Goal: Task Accomplishment & Management: Manage account settings

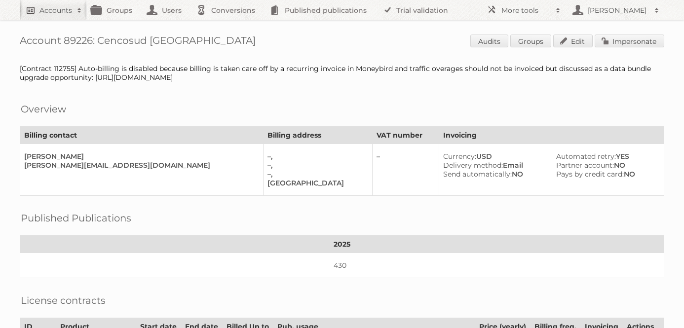
click at [60, 5] on h2 "Accounts" at bounding box center [55, 10] width 33 height 10
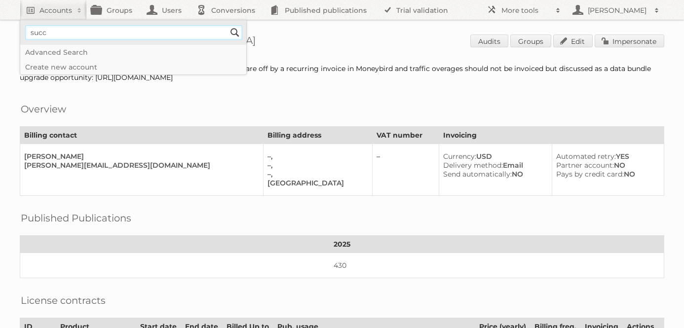
type input"] "success brands"
click at [227, 25] on input "Search" at bounding box center [234, 32] width 15 height 15
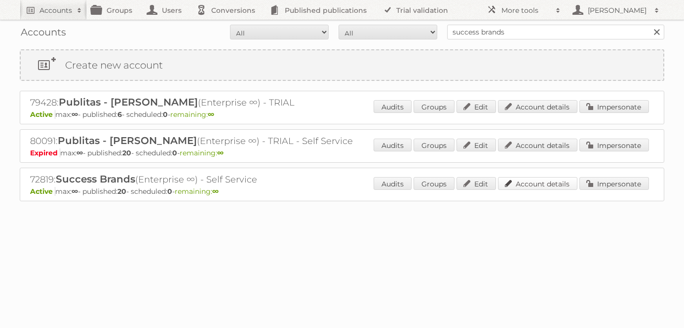
click at [547, 185] on link "Account details" at bounding box center [537, 183] width 79 height 13
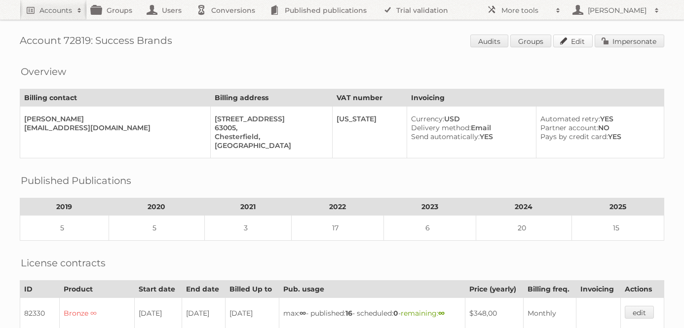
click at [565, 47] on span "Audits Groups Edit Impersonate" at bounding box center [567, 42] width 194 height 15
click at [572, 40] on link "Edit" at bounding box center [572, 41] width 39 height 13
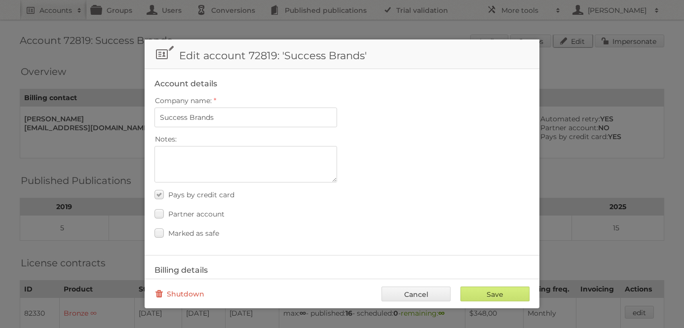
scroll to position [458, 0]
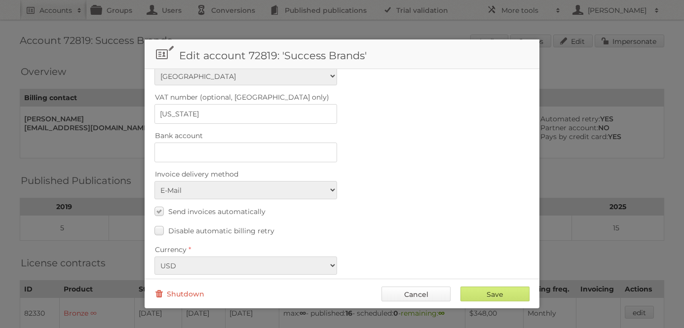
click at [405, 292] on link "Cancel" at bounding box center [415, 294] width 69 height 15
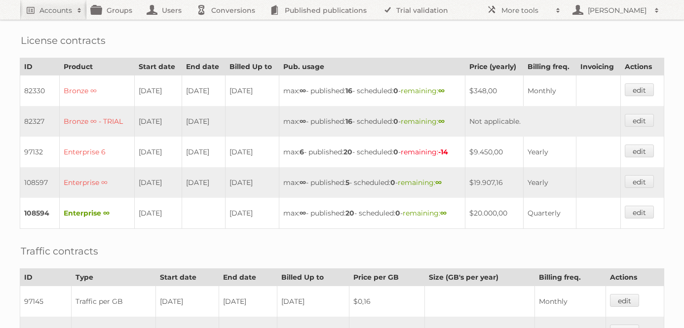
scroll to position [0, 0]
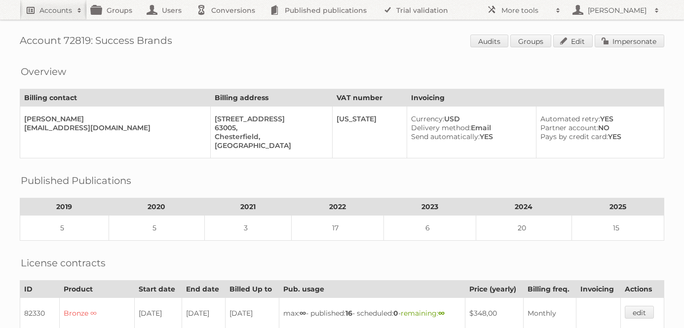
click at [52, 8] on h2 "Accounts" at bounding box center [55, 10] width 33 height 10
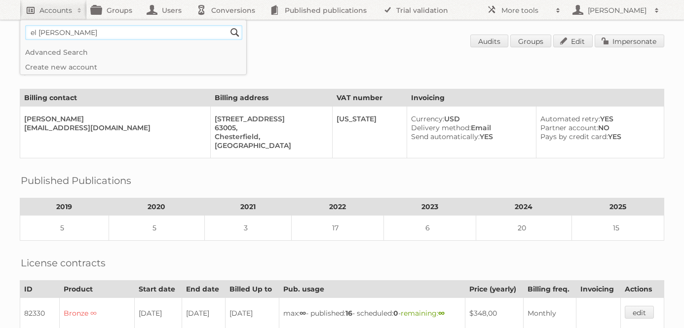
type input"] "el dorado"
click at [227, 25] on input "Search" at bounding box center [234, 32] width 15 height 15
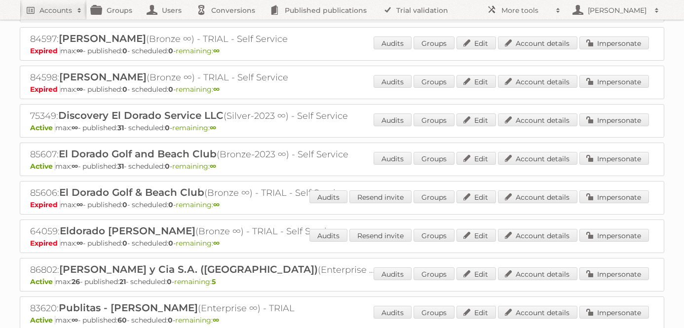
scroll to position [174, 0]
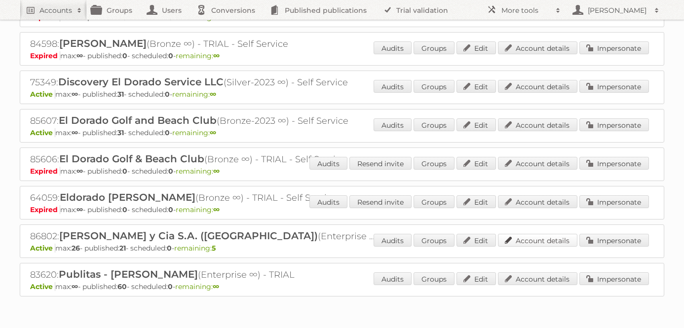
click at [526, 234] on link "Account details" at bounding box center [537, 240] width 79 height 13
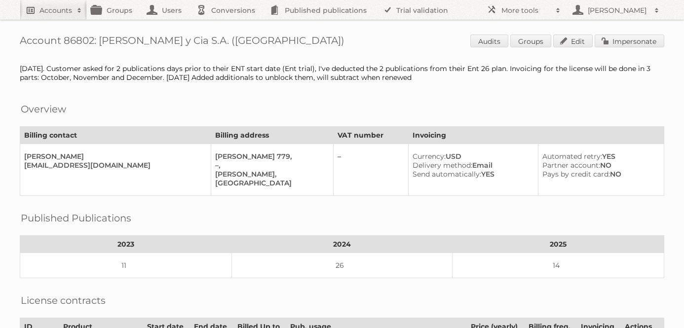
click at [54, 8] on h2 "Accounts" at bounding box center [55, 10] width 33 height 10
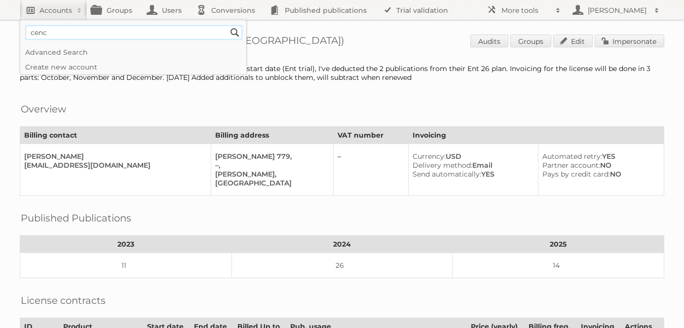
type input"] "cencosud [GEOGRAPHIC_DATA]"
click at [227, 25] on input "Search" at bounding box center [234, 32] width 15 height 15
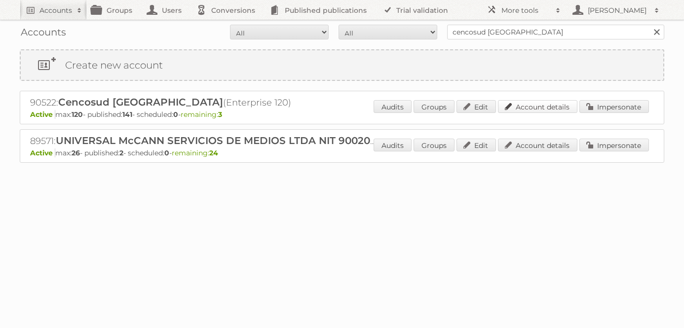
click at [542, 105] on link "Account details" at bounding box center [537, 106] width 79 height 13
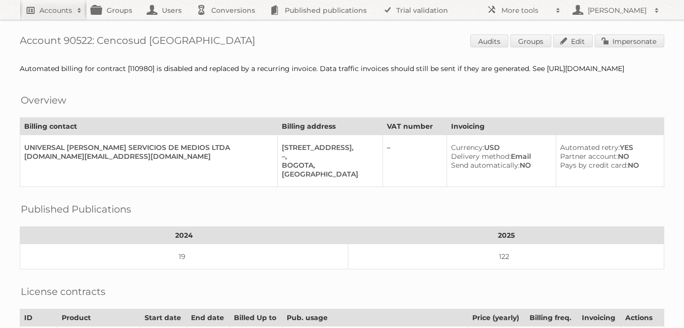
click at [50, 2] on link "Accounts" at bounding box center [53, 10] width 67 height 20
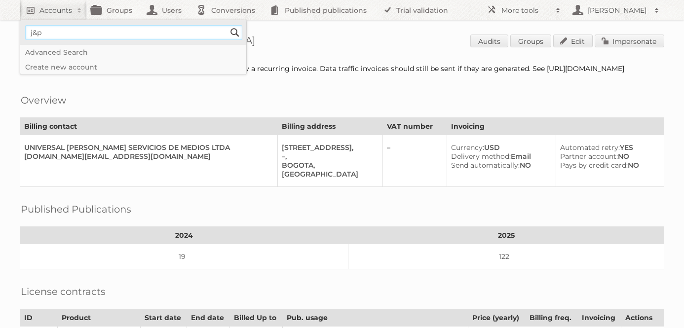
type input"] "J&P Park"
click at [227, 25] on input "Search" at bounding box center [234, 32] width 15 height 15
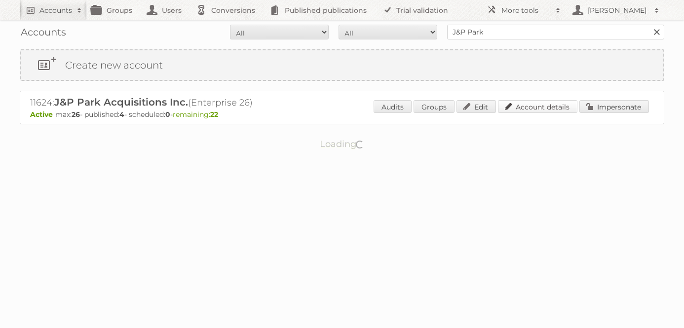
click at [524, 105] on link "Account details" at bounding box center [537, 106] width 79 height 13
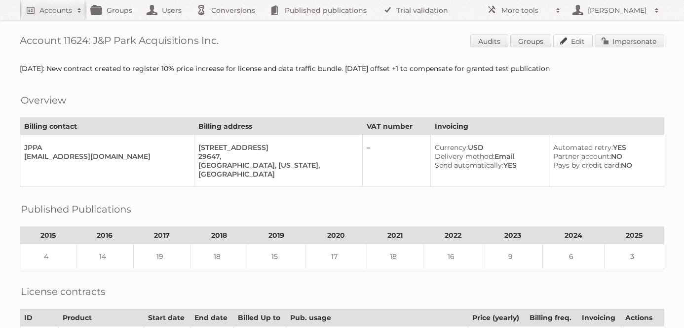
click at [575, 38] on link "Edit" at bounding box center [572, 41] width 39 height 13
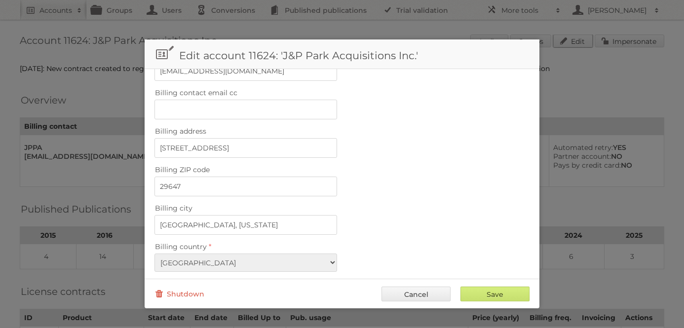
scroll to position [458, 0]
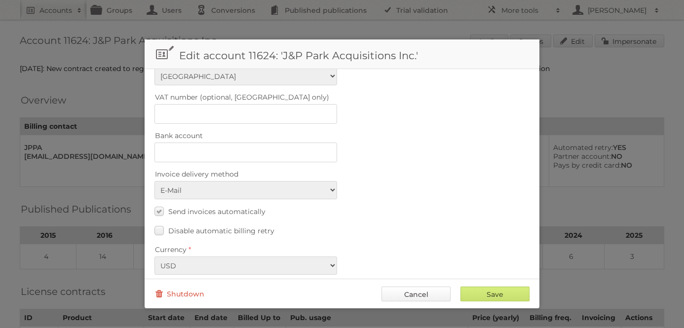
click at [426, 292] on link "Cancel" at bounding box center [415, 294] width 69 height 15
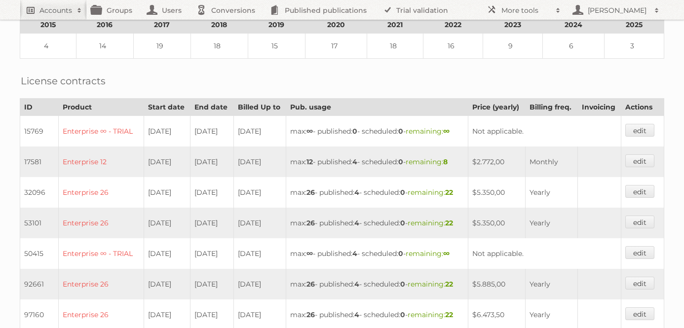
scroll to position [130, 0]
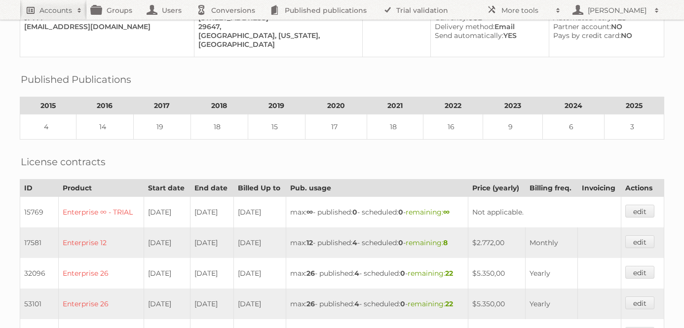
click at [53, 2] on link "Accounts" at bounding box center [53, 10] width 67 height 20
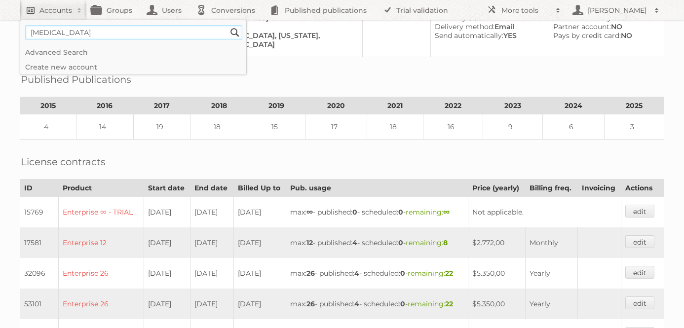
type input"] "balsam brands"
click at [227, 25] on input "Search" at bounding box center [234, 32] width 15 height 15
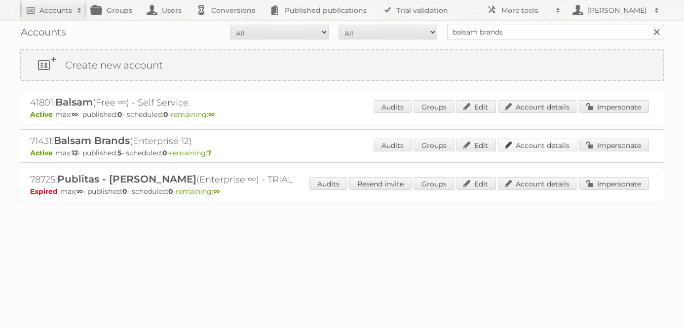
click at [526, 144] on link "Account details" at bounding box center [537, 145] width 79 height 13
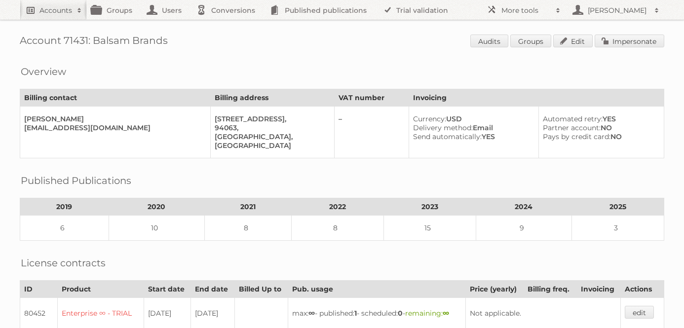
click at [51, 12] on h2 "Accounts" at bounding box center [55, 10] width 33 height 10
type input"] "beauty solutions"
click at [227, 25] on input "Search" at bounding box center [234, 32] width 15 height 15
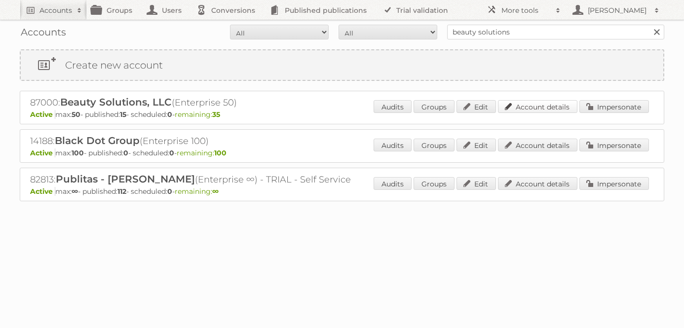
click at [555, 106] on link "Account details" at bounding box center [537, 106] width 79 height 13
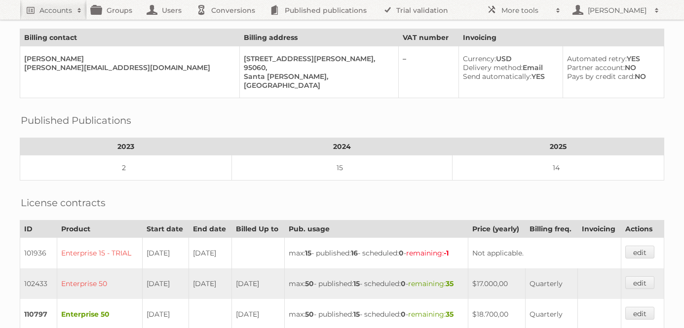
scroll to position [24, 0]
